Goal: Register for event/course

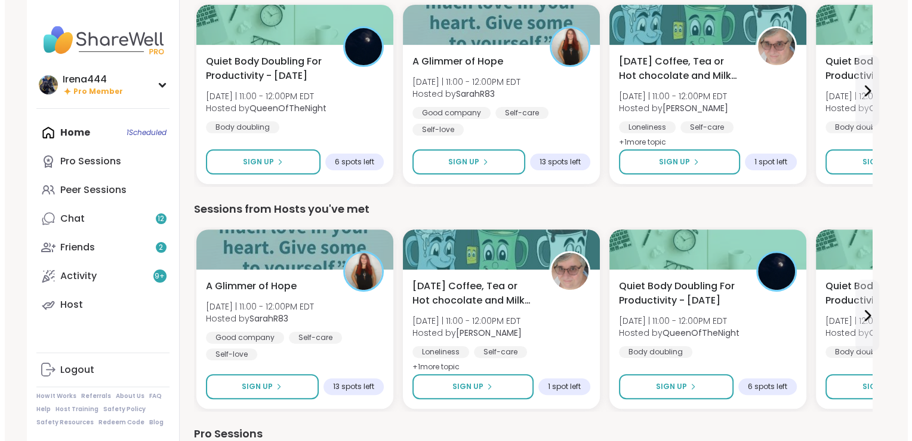
scroll to position [337, 0]
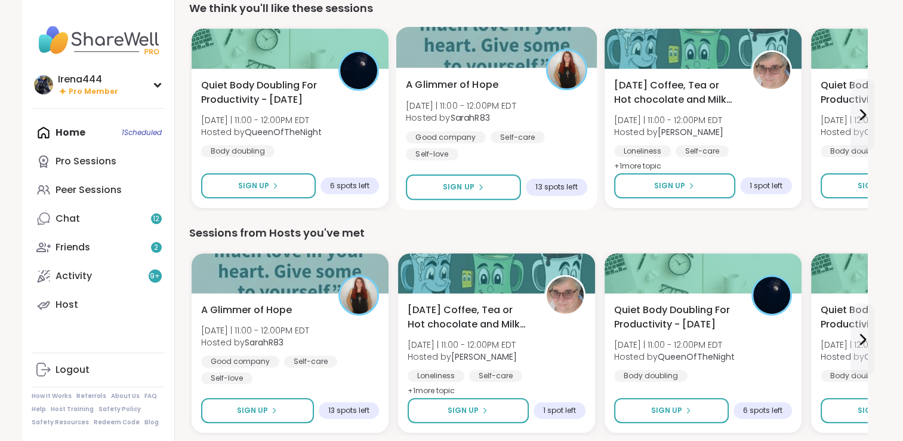
click at [454, 51] on div at bounding box center [496, 47] width 201 height 41
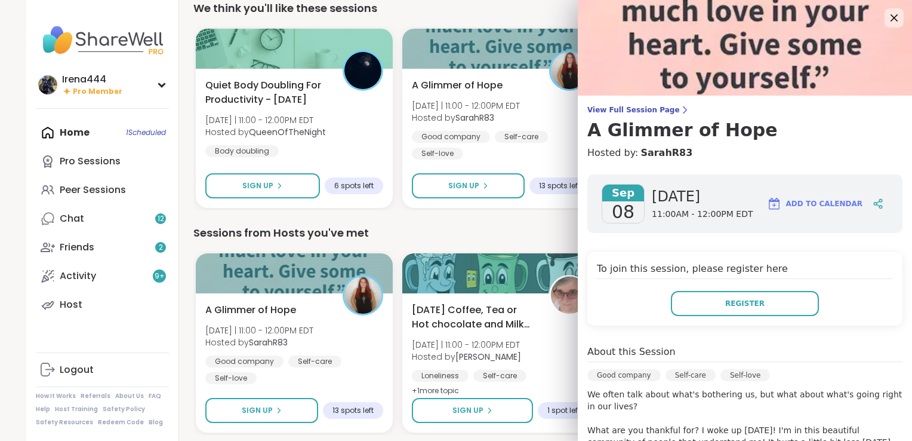
drag, startPoint x: 898, startPoint y: 232, endPoint x: 616, endPoint y: 81, distance: 320.0
click at [616, 81] on img at bounding box center [745, 48] width 334 height 96
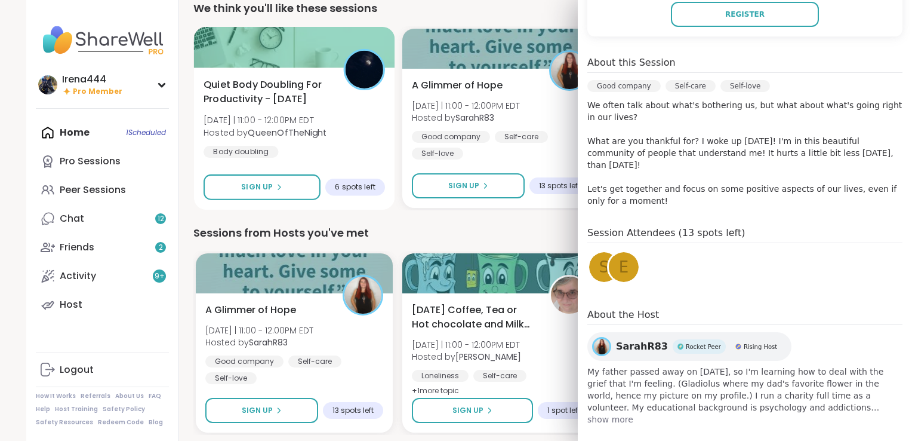
click at [293, 51] on div at bounding box center [294, 47] width 201 height 41
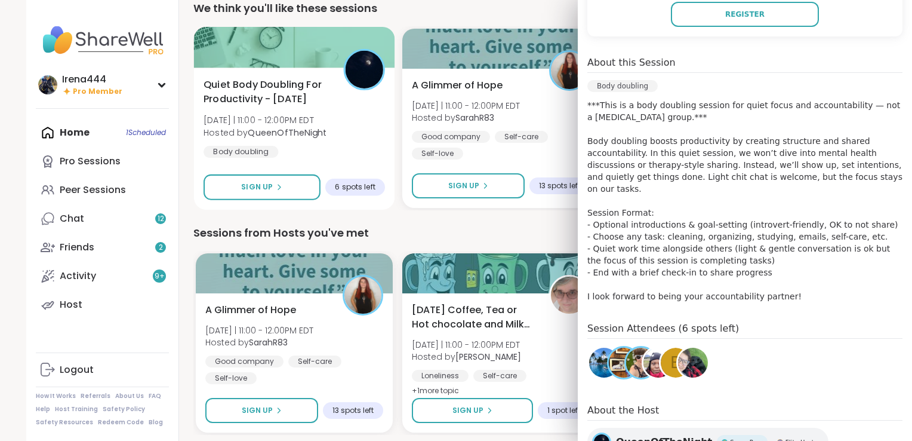
click at [293, 51] on div at bounding box center [294, 47] width 201 height 41
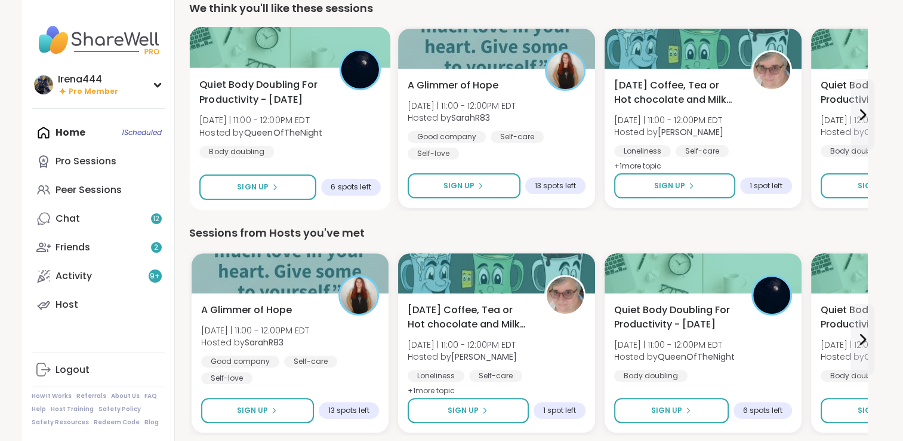
click at [283, 51] on div at bounding box center [289, 47] width 201 height 41
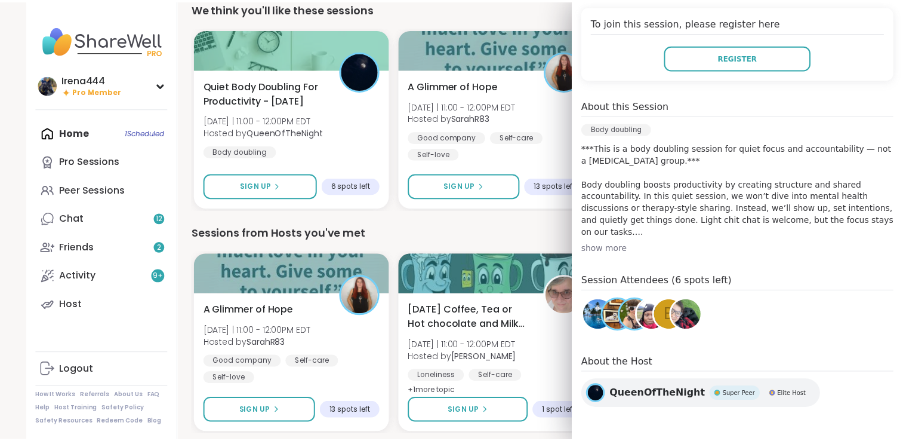
scroll to position [0, 0]
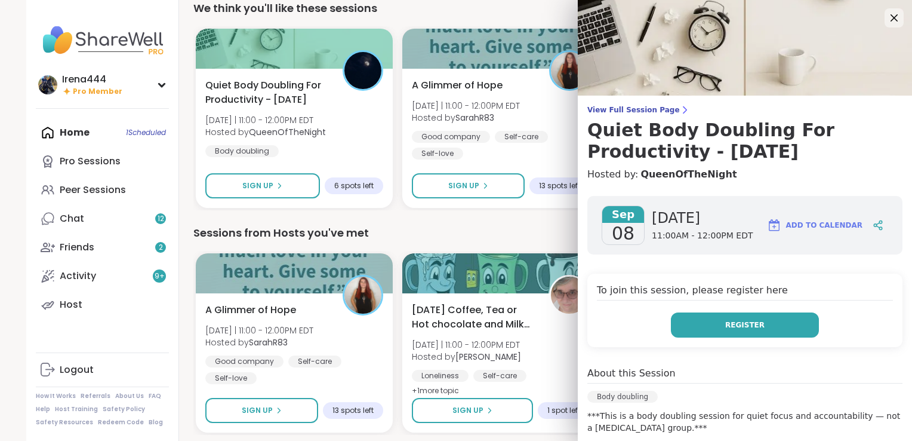
click at [746, 322] on span "Register" at bounding box center [744, 324] width 39 height 11
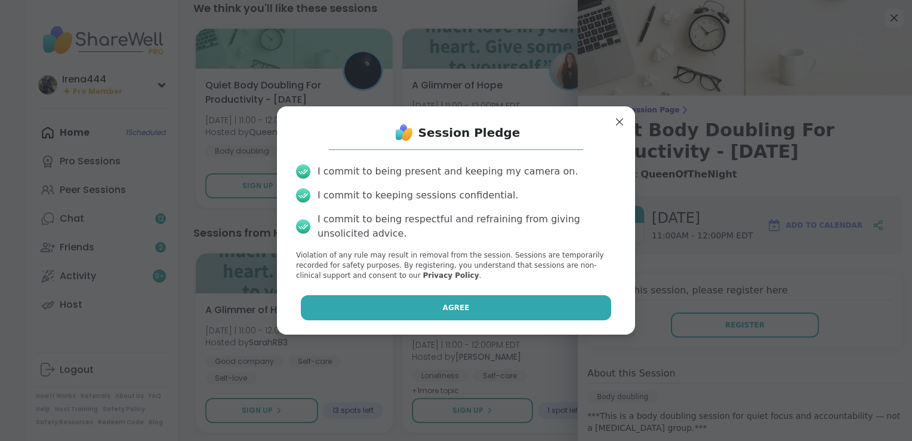
click at [399, 302] on button "Agree" at bounding box center [456, 307] width 311 height 25
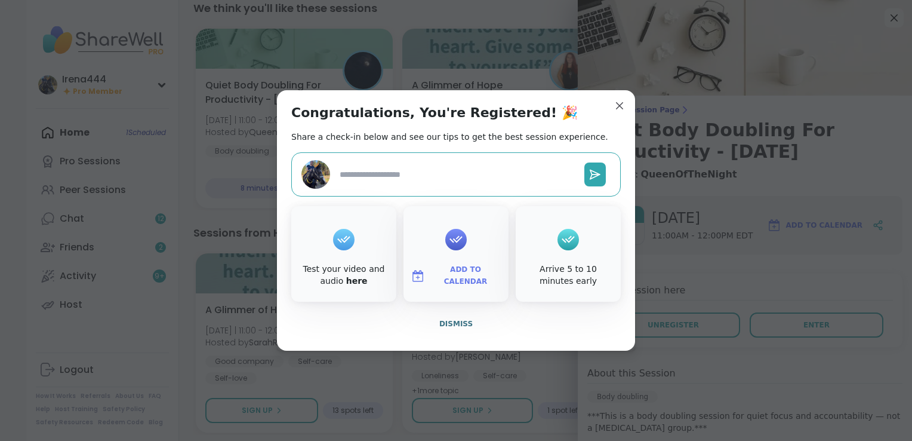
type textarea "*"
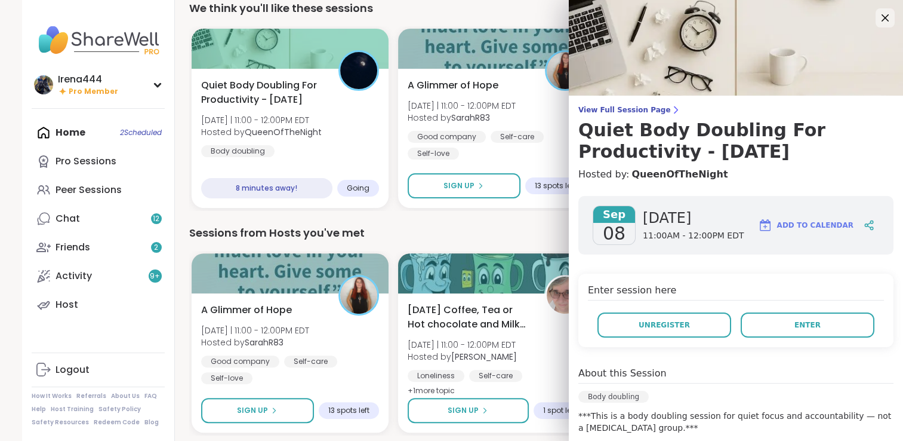
click at [500, 4] on div "We think you'll like these sessions" at bounding box center [528, 8] width 678 height 17
